Goal: Transaction & Acquisition: Subscribe to service/newsletter

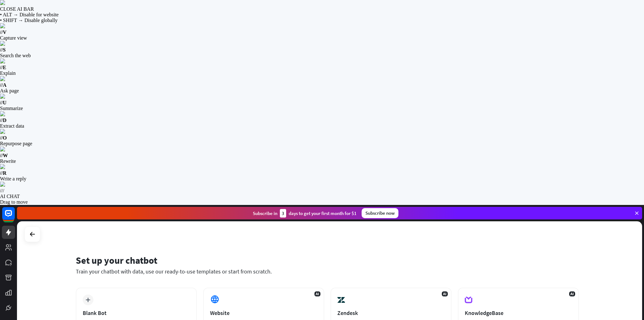
click at [343, 209] on div "Subscribe [DATE] to get your first month for $1" at bounding box center [305, 213] width 104 height 8
click at [393, 208] on div "Subscribe now" at bounding box center [380, 213] width 37 height 10
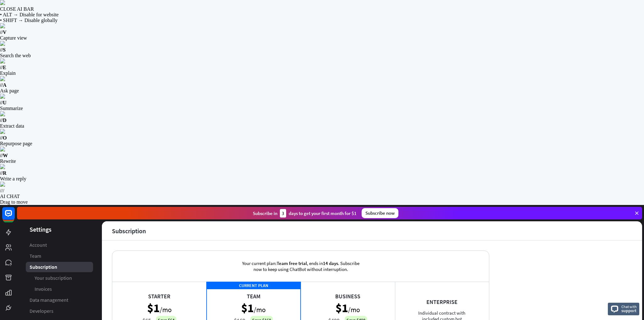
click at [358, 282] on div "Business $1 /mo $499 Save $498 Complete chat automation" at bounding box center [348, 313] width 94 height 63
click at [272, 282] on div "CURRENT PLAN Team $1 /mo $169 Save $168 Advanced chat automation" at bounding box center [254, 313] width 94 height 63
click at [338, 282] on div "Business $1 /mo $499 Save $498 Complete chat automation" at bounding box center [348, 313] width 94 height 63
click at [284, 282] on div "CURRENT PLAN Team $1 /mo $169 Save $168 Advanced chat automation" at bounding box center [254, 313] width 94 height 63
click at [184, 282] on div "Starter $1 /mo $65 Save $64 Basic chat automation" at bounding box center [159, 313] width 94 height 63
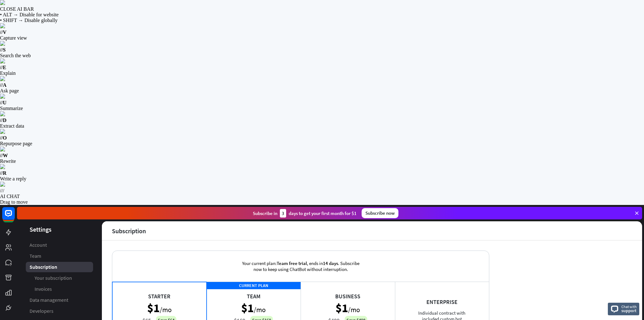
click at [231, 282] on div "CURRENT PLAN Team $1 /mo $169 Save $168 Advanced chat automation" at bounding box center [254, 313] width 94 height 63
click at [194, 282] on div "Starter $1 /mo $65 Save $64 Basic chat automation" at bounding box center [159, 313] width 94 height 63
click at [237, 282] on div "CURRENT PLAN Team $1 /mo $169 Save $168 Advanced chat automation" at bounding box center [254, 313] width 94 height 63
